Goal: Task Accomplishment & Management: Manage account settings

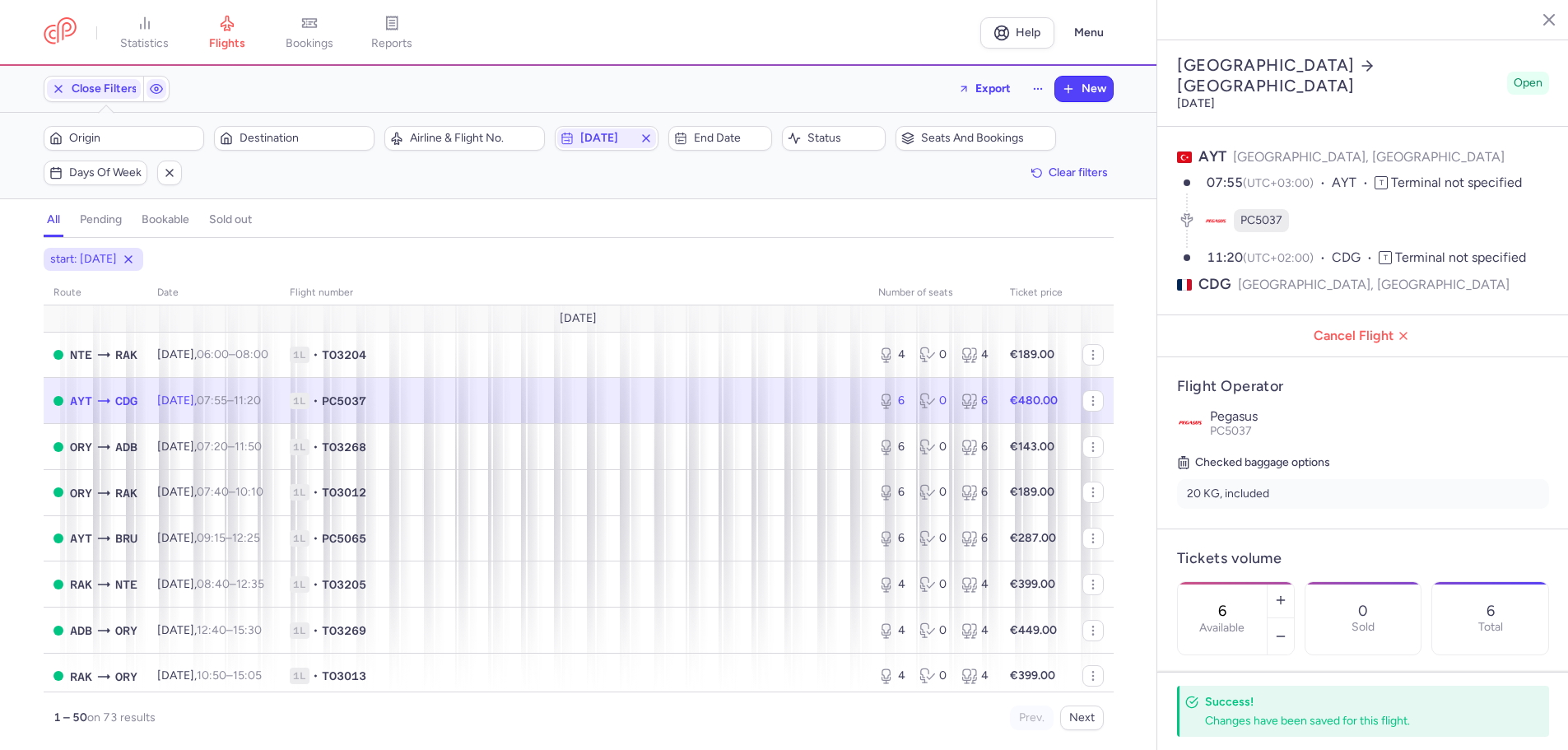
select select "days"
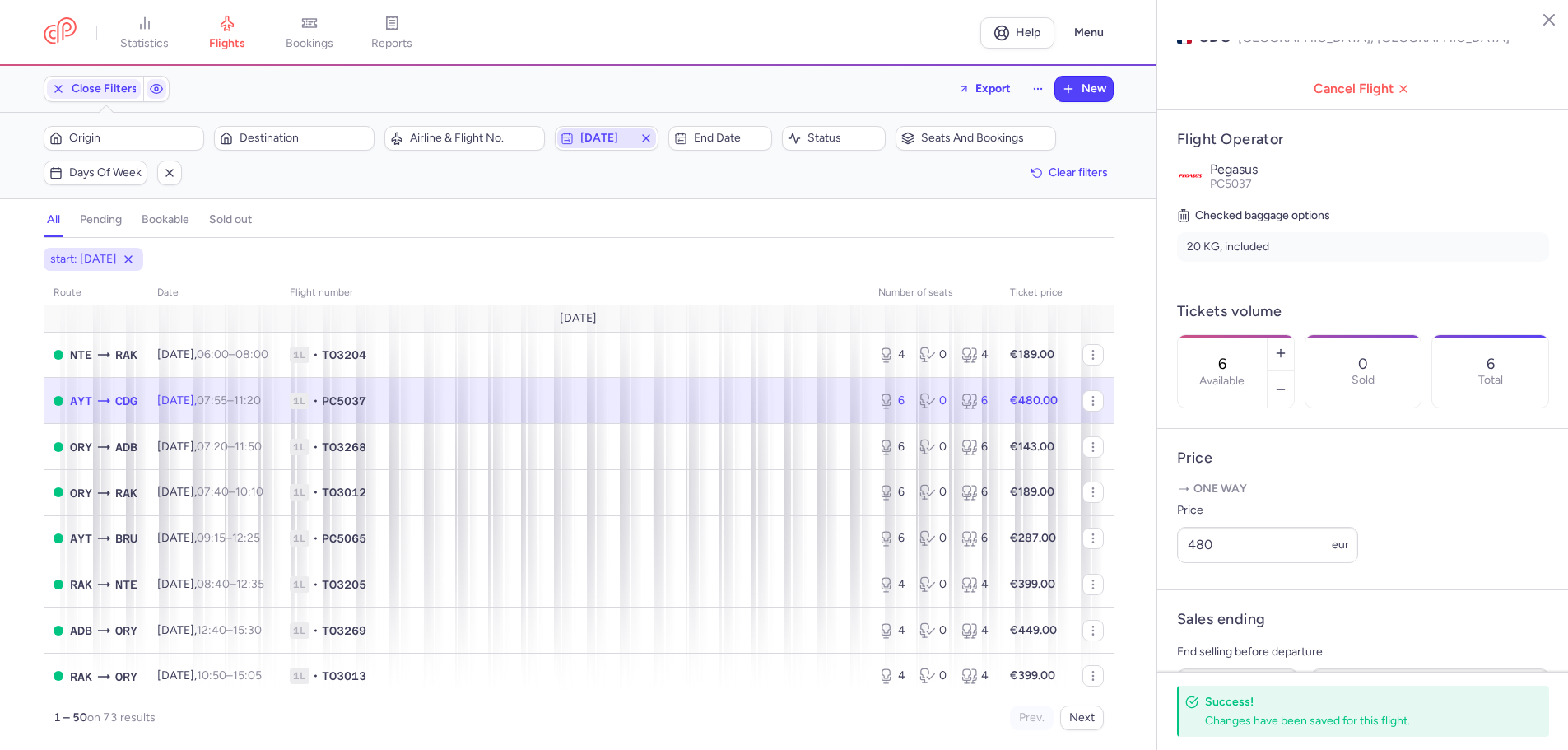
click at [582, 135] on span "2025-08-31" at bounding box center [606, 138] width 52 height 13
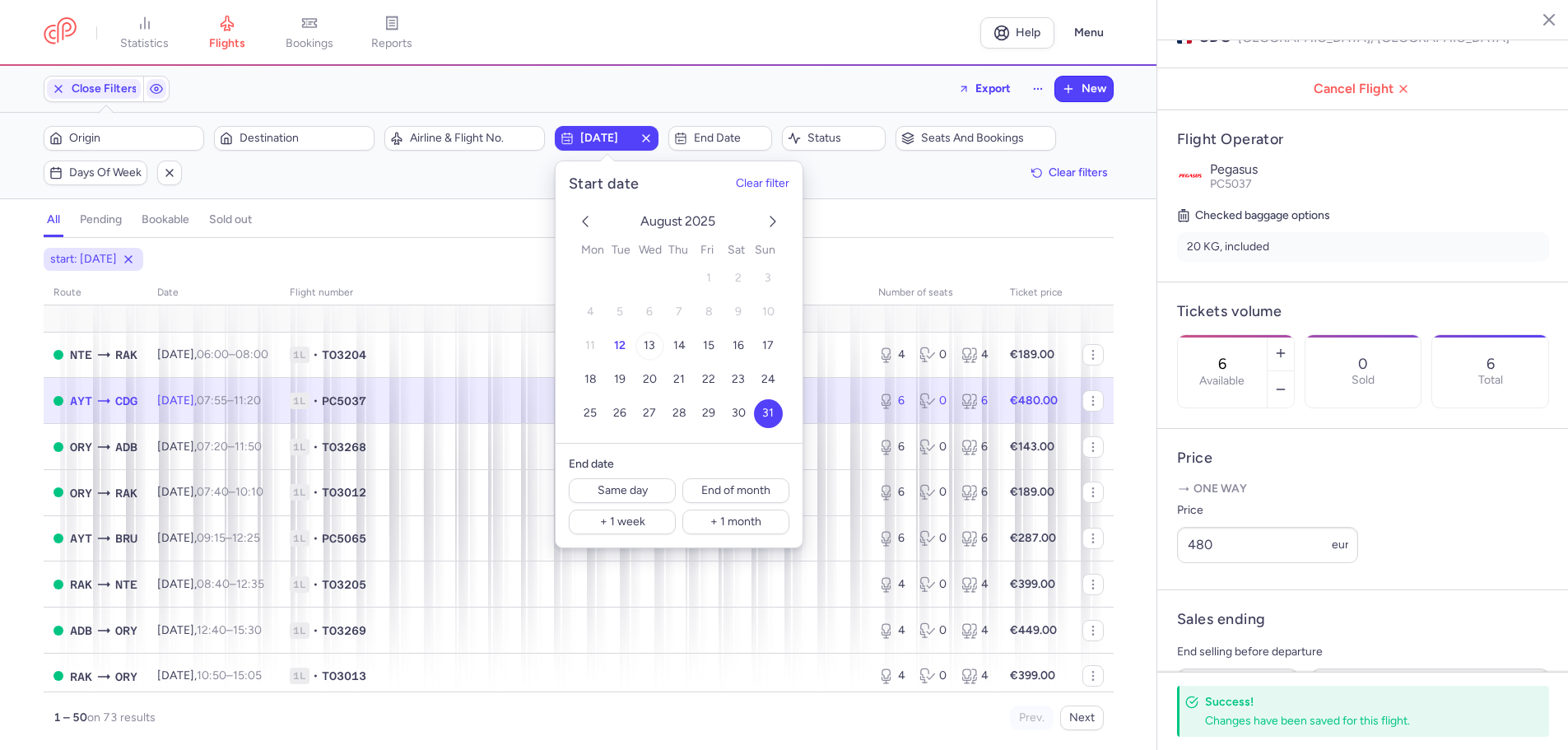
click at [651, 344] on span "13" at bounding box center [650, 346] width 12 height 14
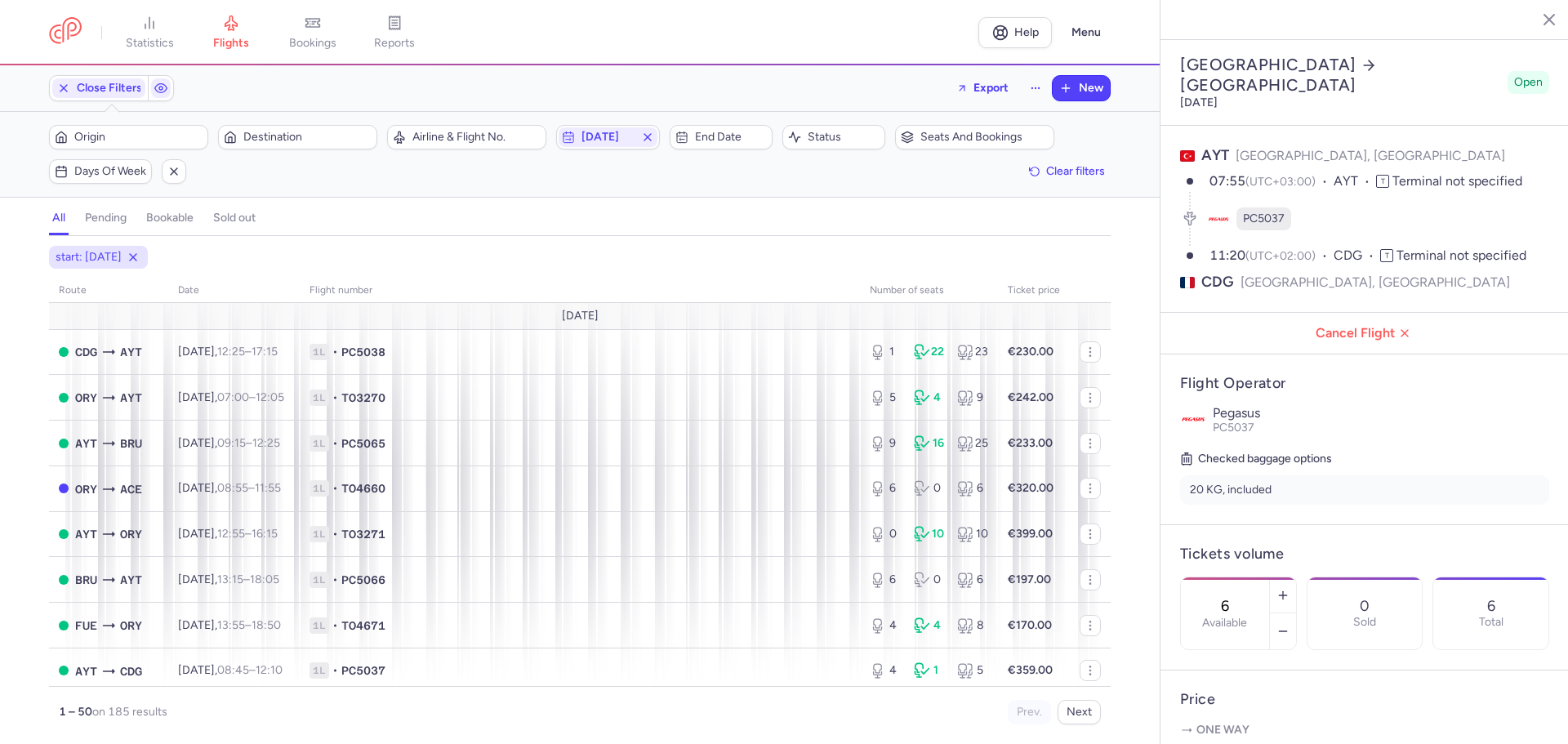
select select "days"
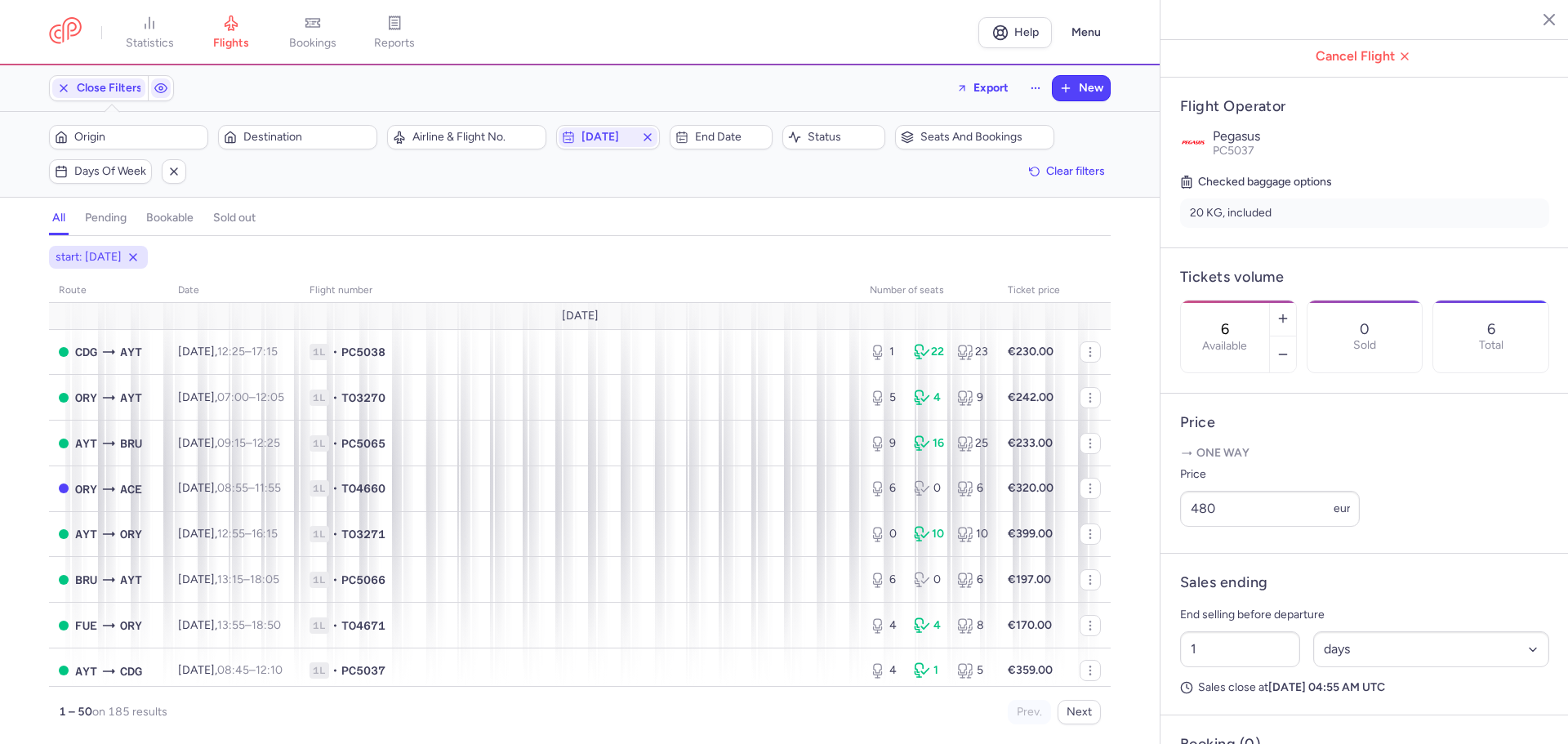
scroll to position [382, 0]
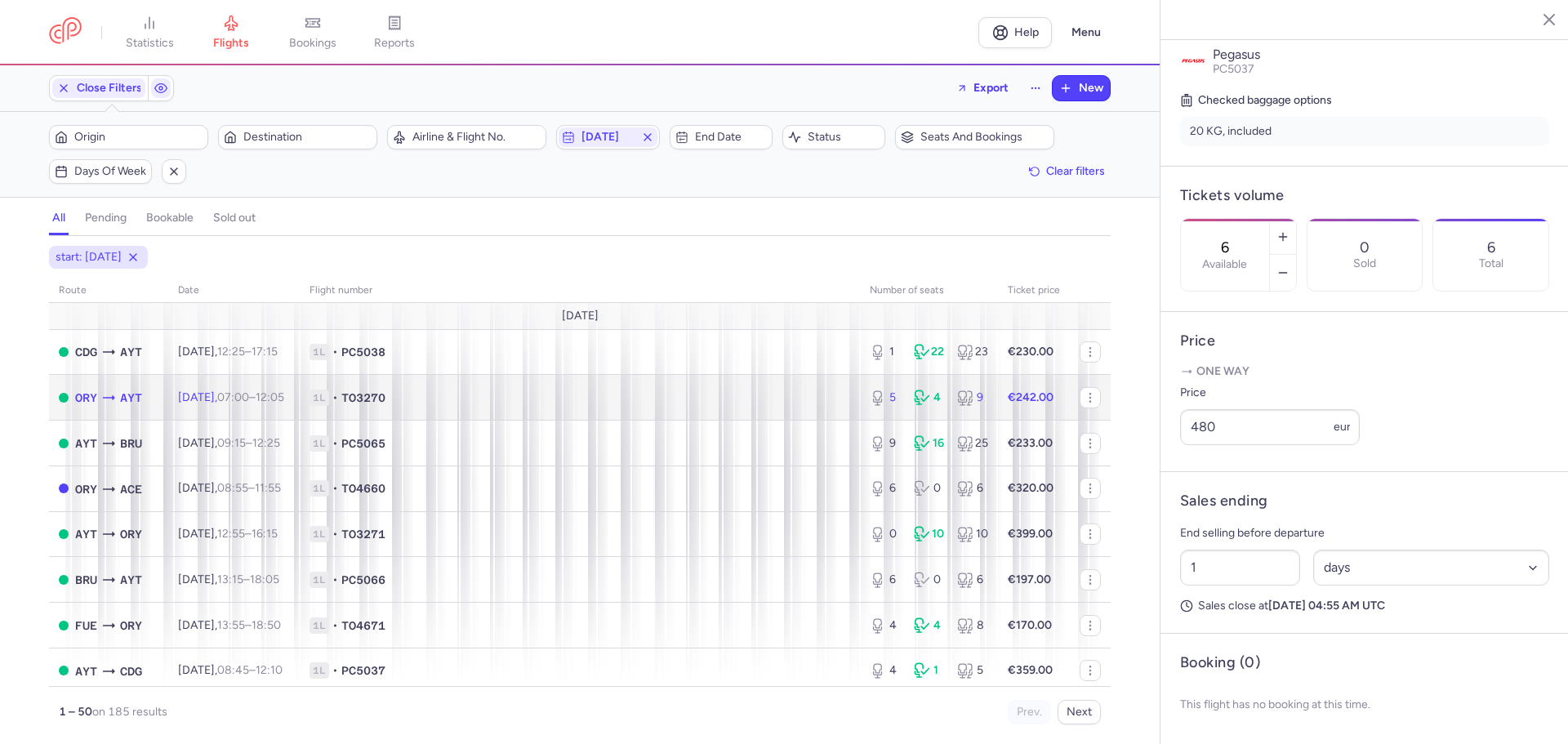
click at [329, 401] on span "1L" at bounding box center [319, 398] width 19 height 16
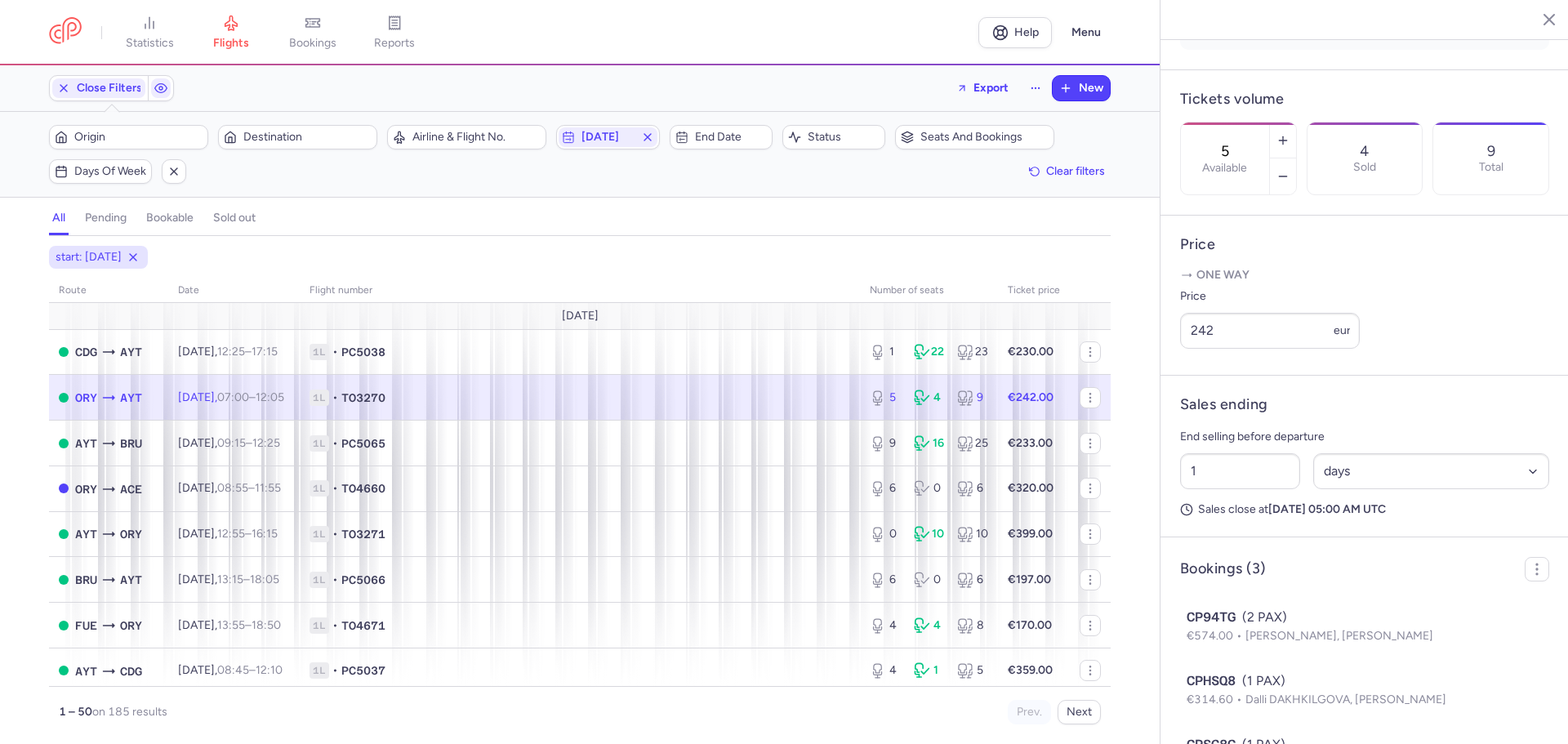
scroll to position [552, 0]
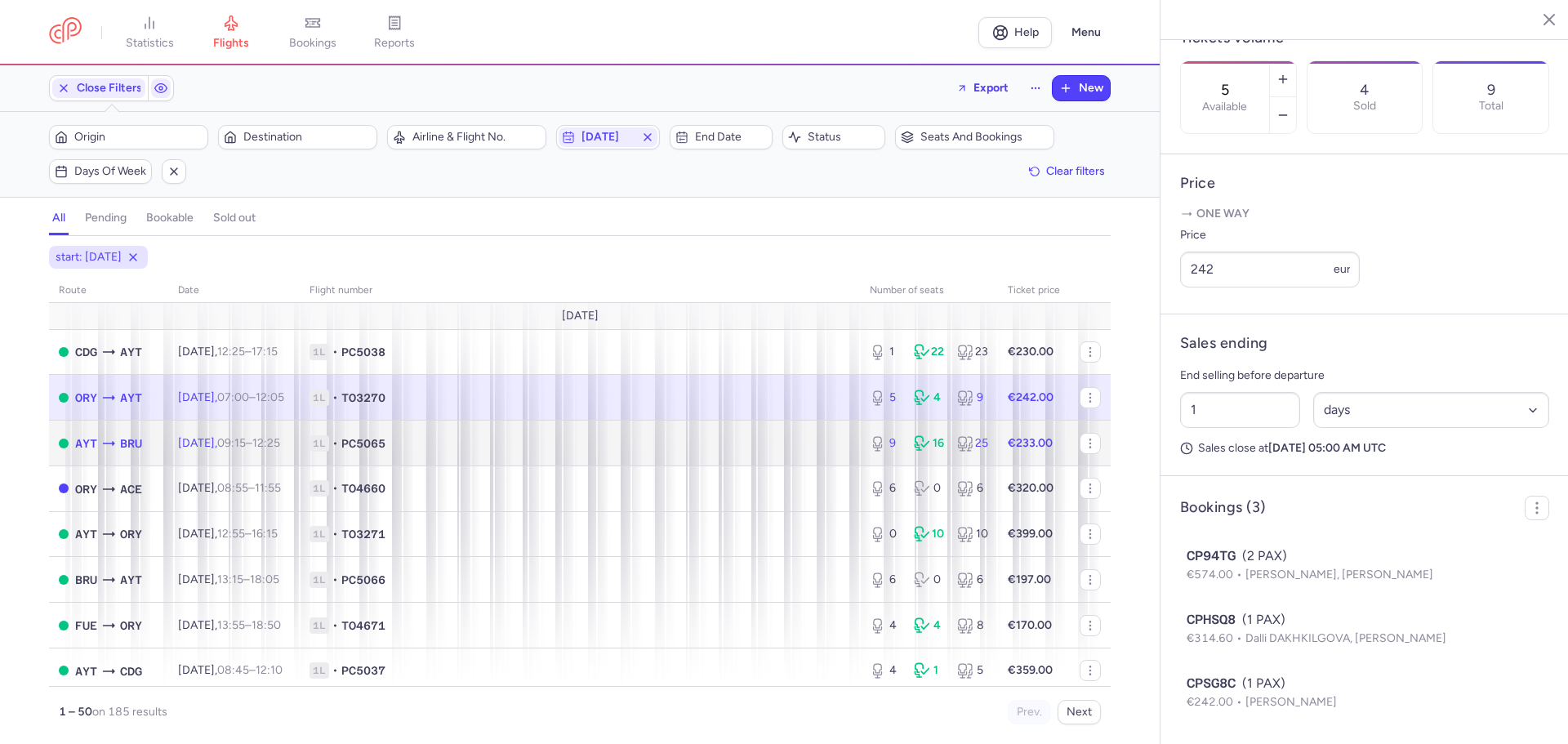
click at [162, 455] on td "AYT BRU" at bounding box center [109, 444] width 120 height 46
type input "9"
type input "12"
select select "hours"
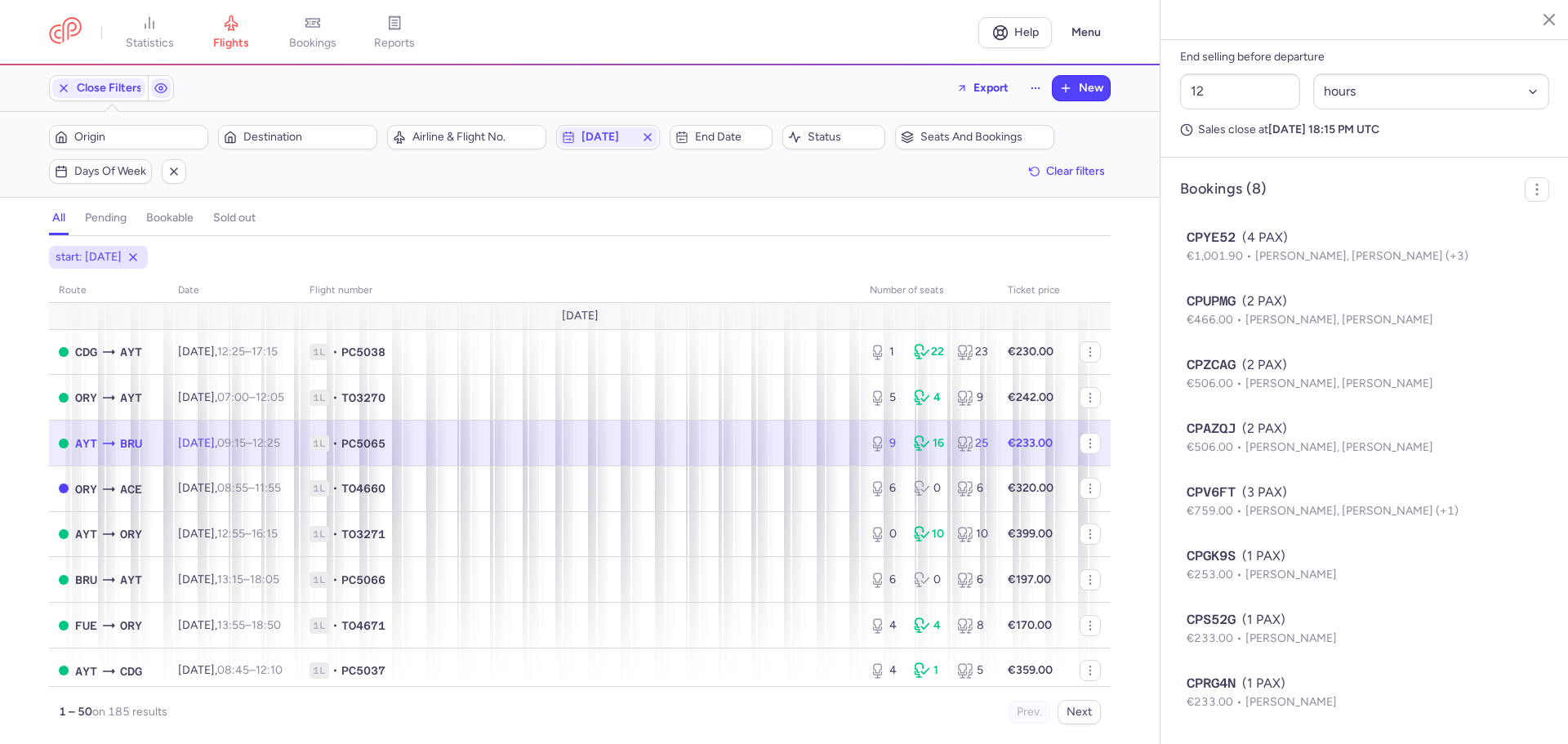
scroll to position [871, 0]
